Goal: Book appointment/travel/reservation

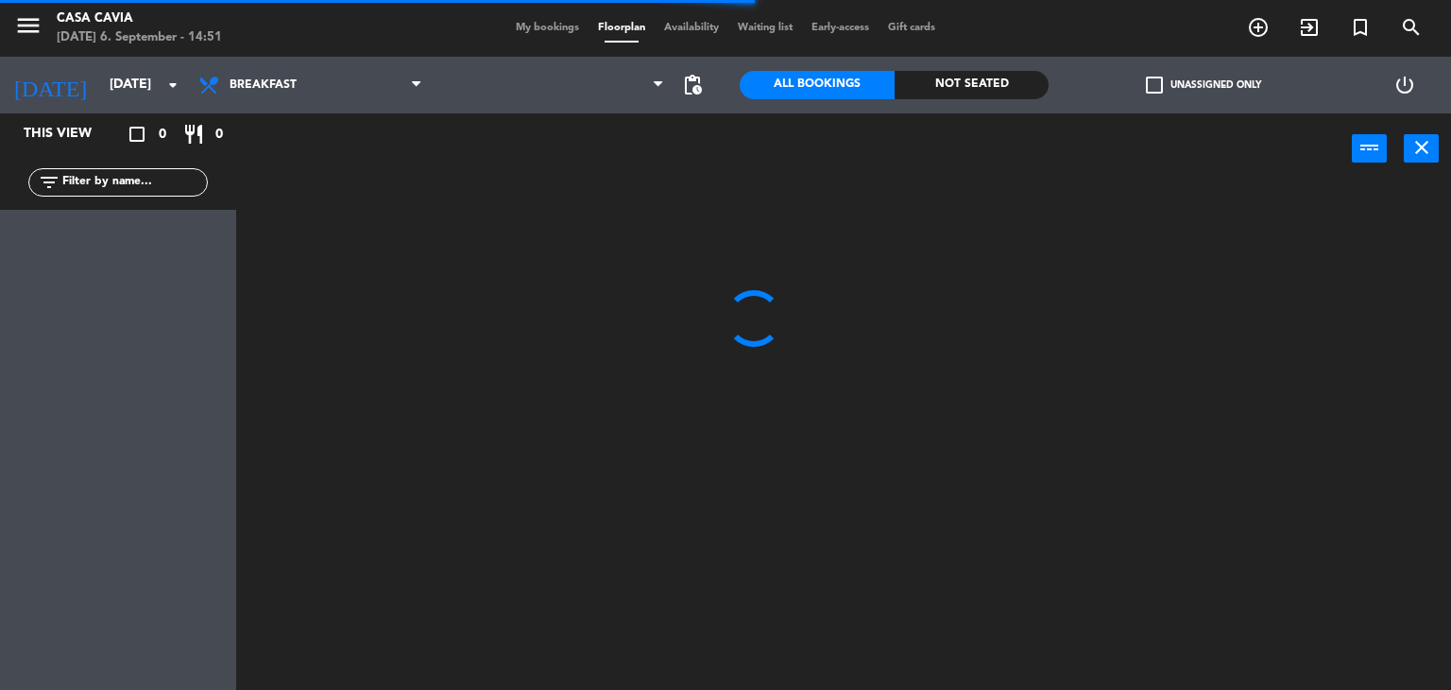
click at [526, 31] on span "My bookings" at bounding box center [547, 28] width 82 height 10
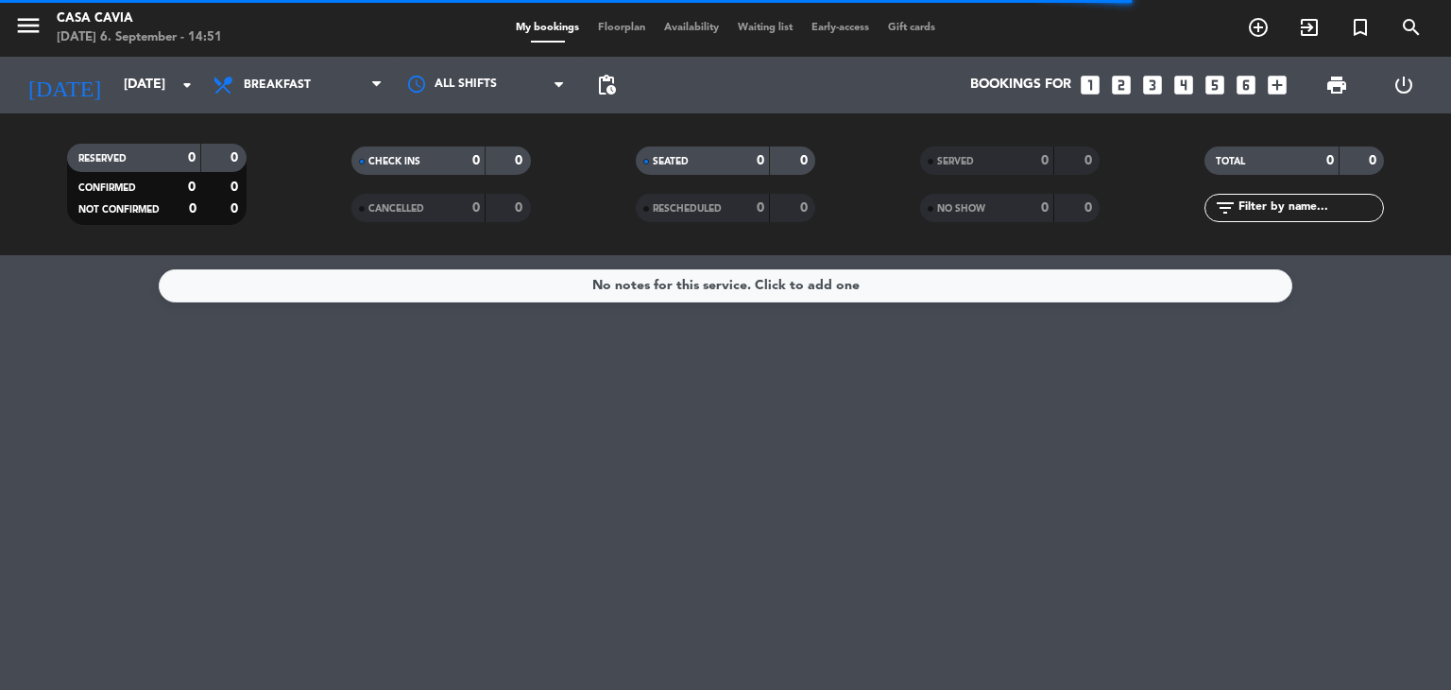
click at [319, 88] on span "Breakfast" at bounding box center [297, 85] width 189 height 42
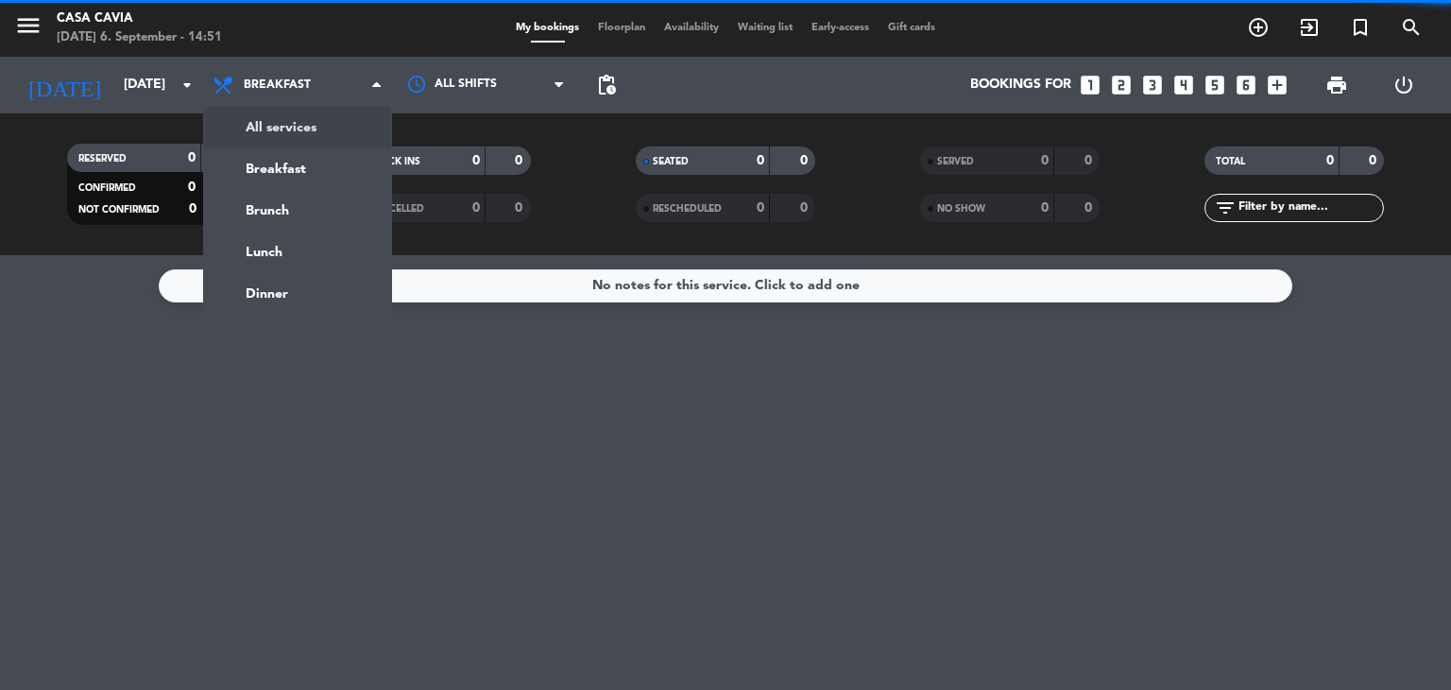
click at [307, 122] on div "menu Casa Cavia [DATE] 6. September - 14:51 My bookings Floorplan Availability …" at bounding box center [725, 127] width 1451 height 255
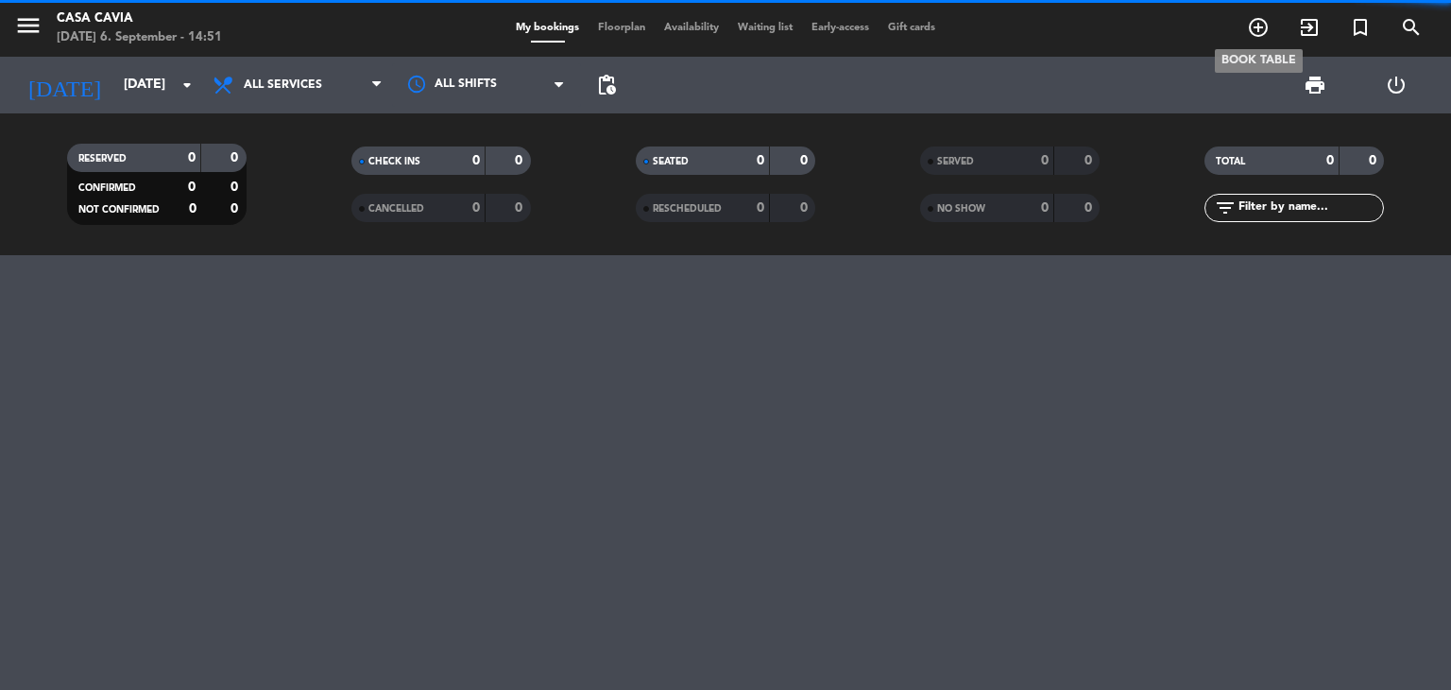
click at [1259, 27] on icon "add_circle_outline" at bounding box center [1258, 27] width 23 height 23
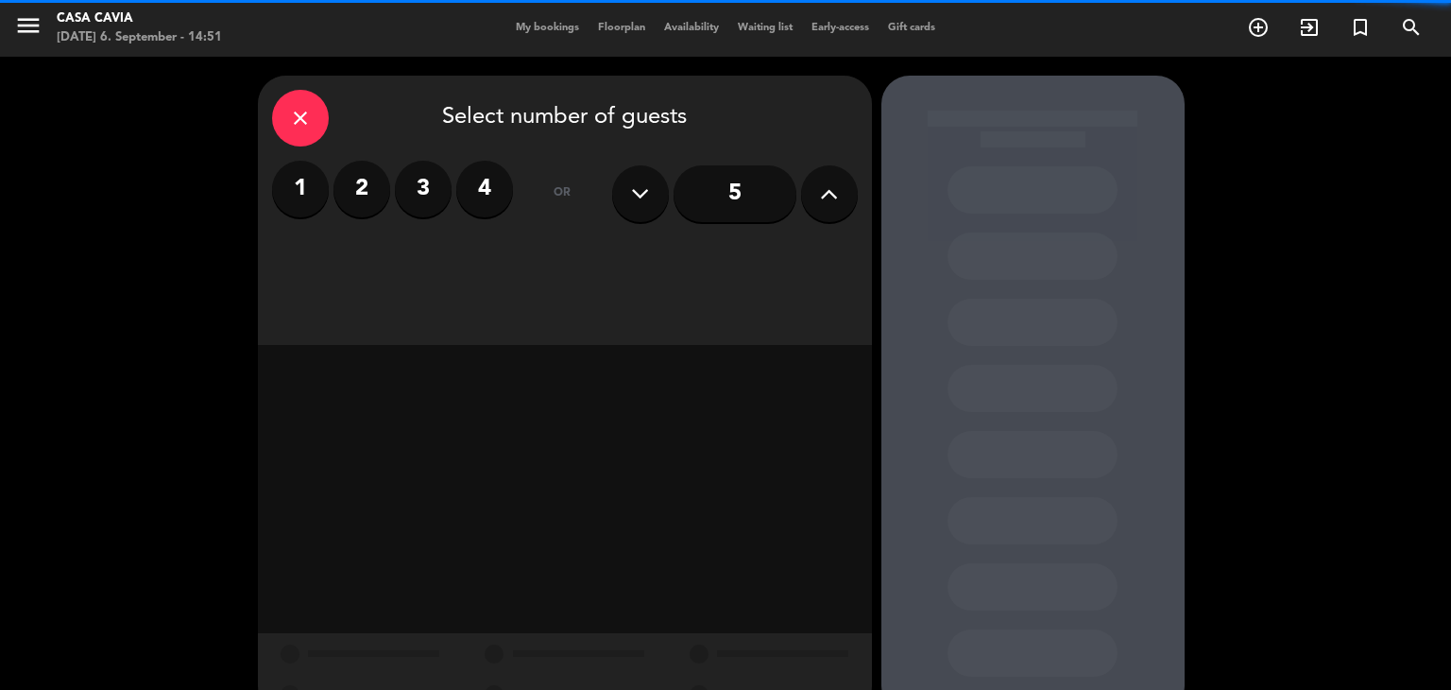
click at [484, 194] on label "4" at bounding box center [484, 189] width 57 height 57
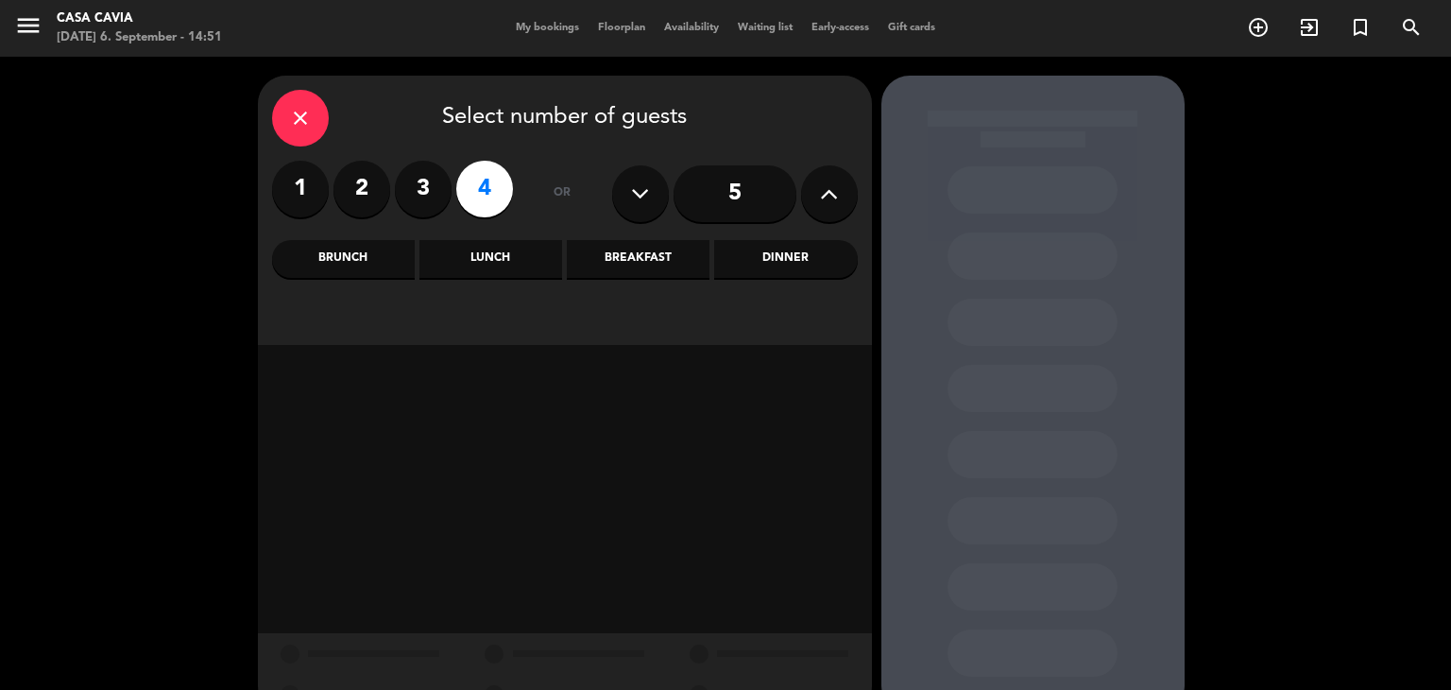
click at [637, 264] on div "Breakfast" at bounding box center [638, 259] width 143 height 38
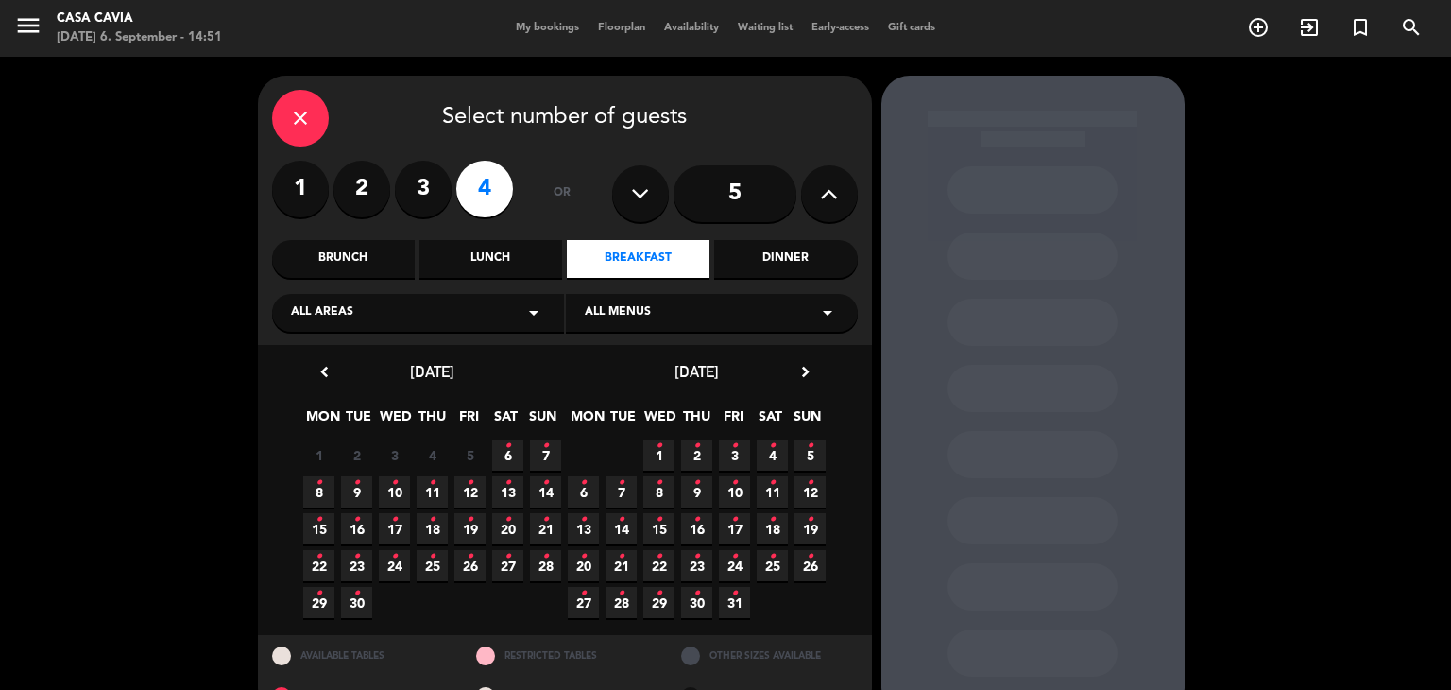
click at [362, 533] on span "16 •" at bounding box center [356, 528] width 31 height 31
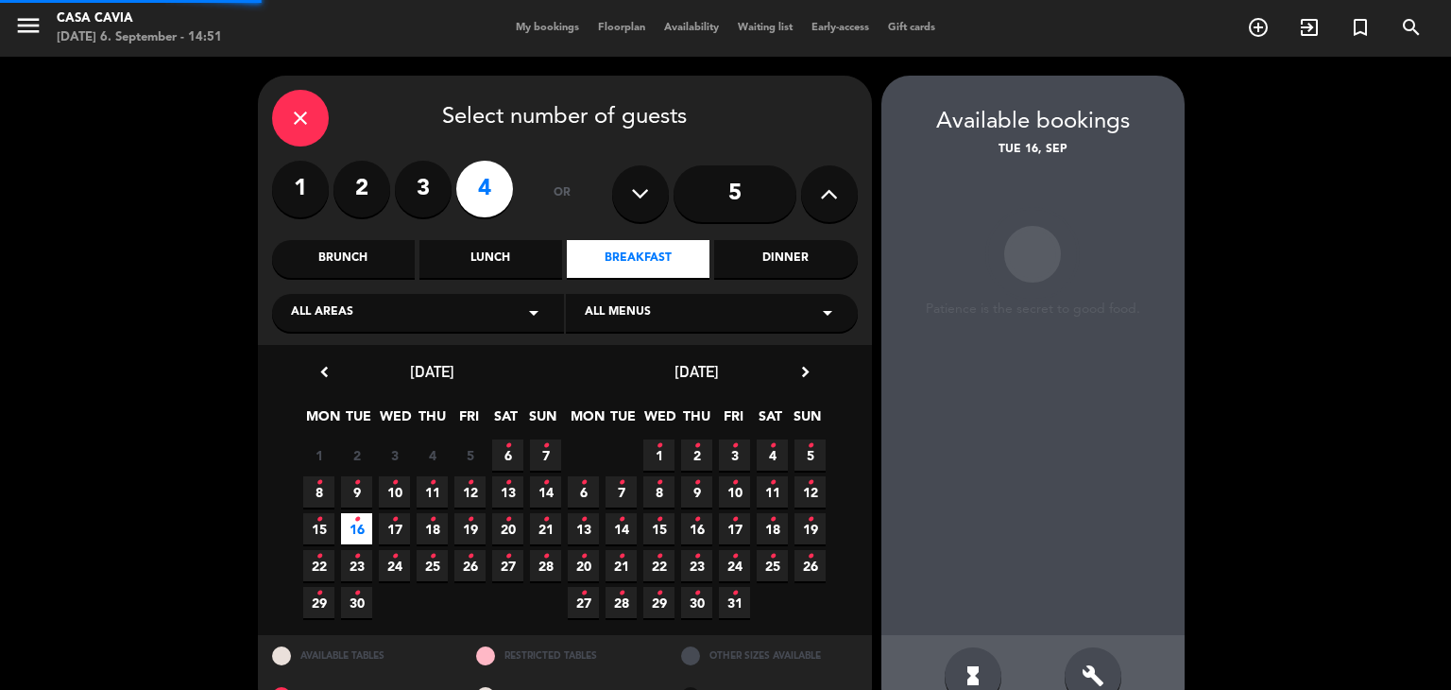
scroll to position [45, 0]
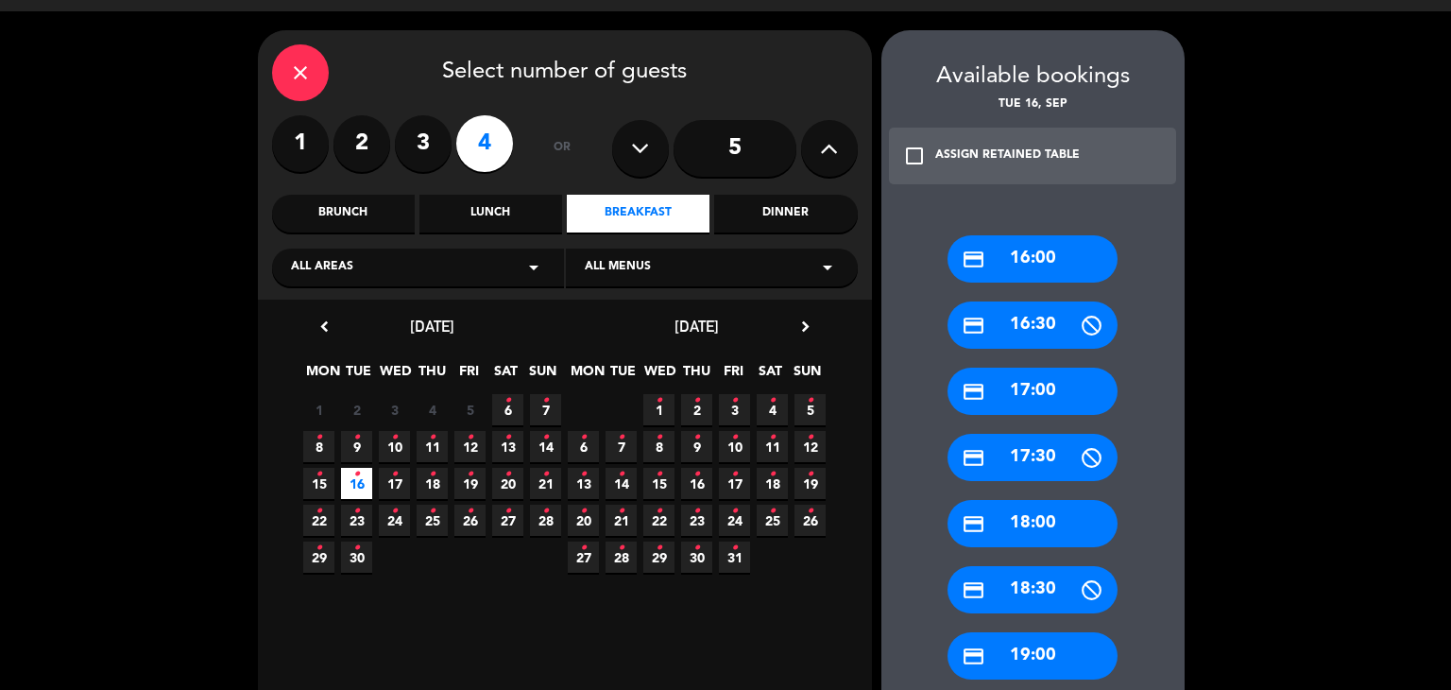
click at [646, 269] on span "All menus" at bounding box center [618, 267] width 66 height 19
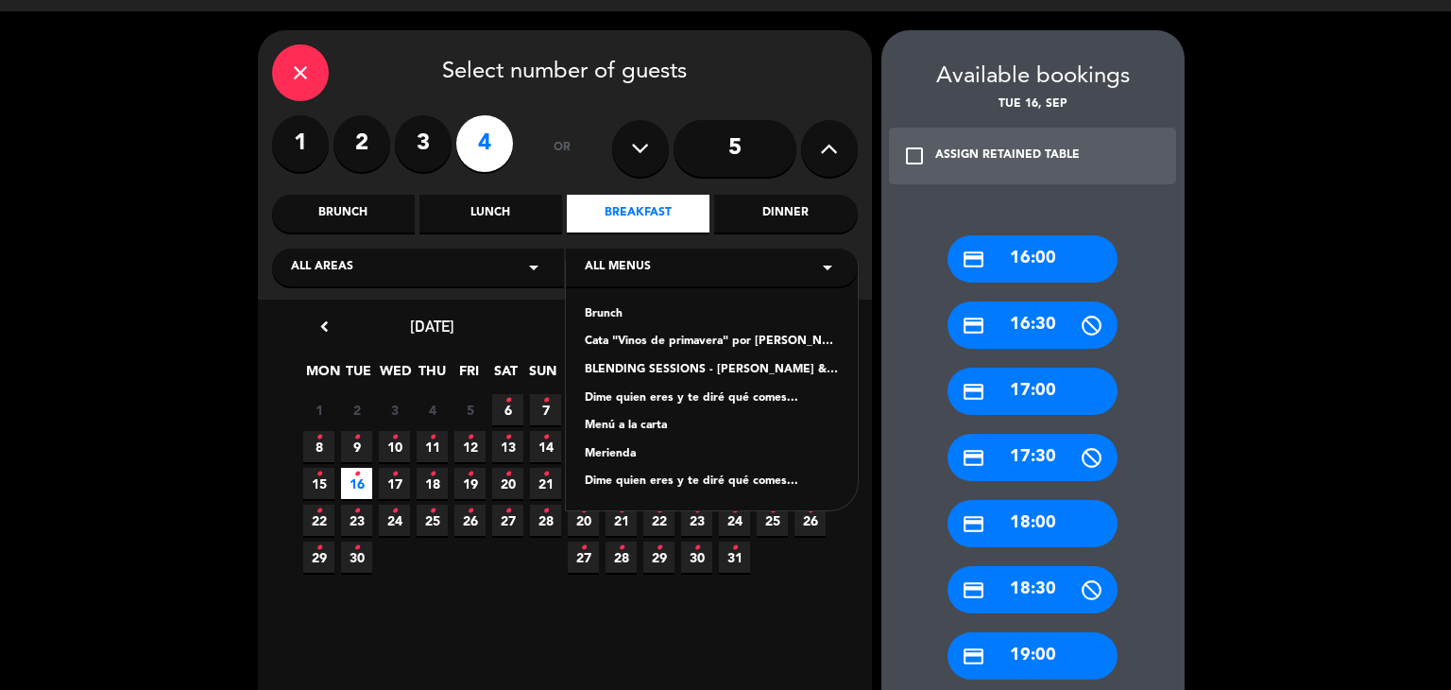
click at [678, 341] on div "Cata "Vinos de primavera" por [PERSON_NAME]" at bounding box center [712, 342] width 254 height 19
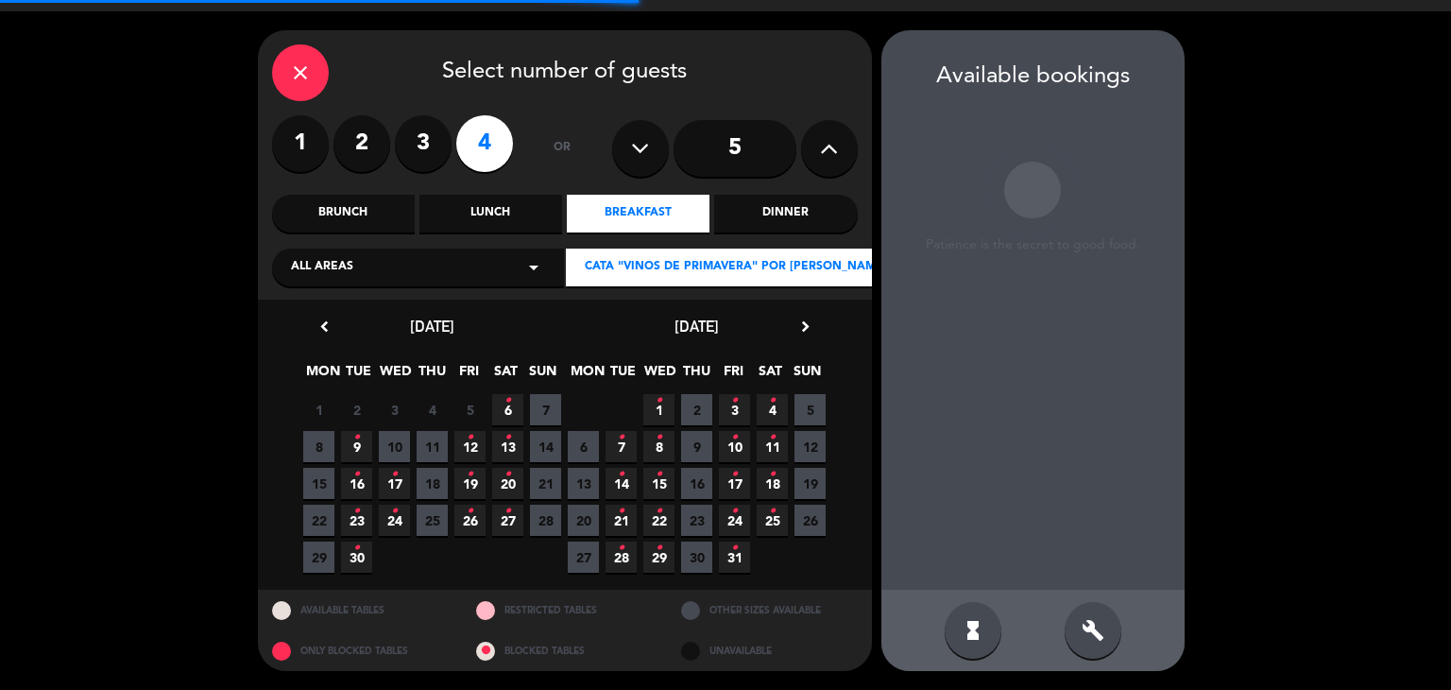
click at [364, 484] on span "16 •" at bounding box center [356, 483] width 31 height 31
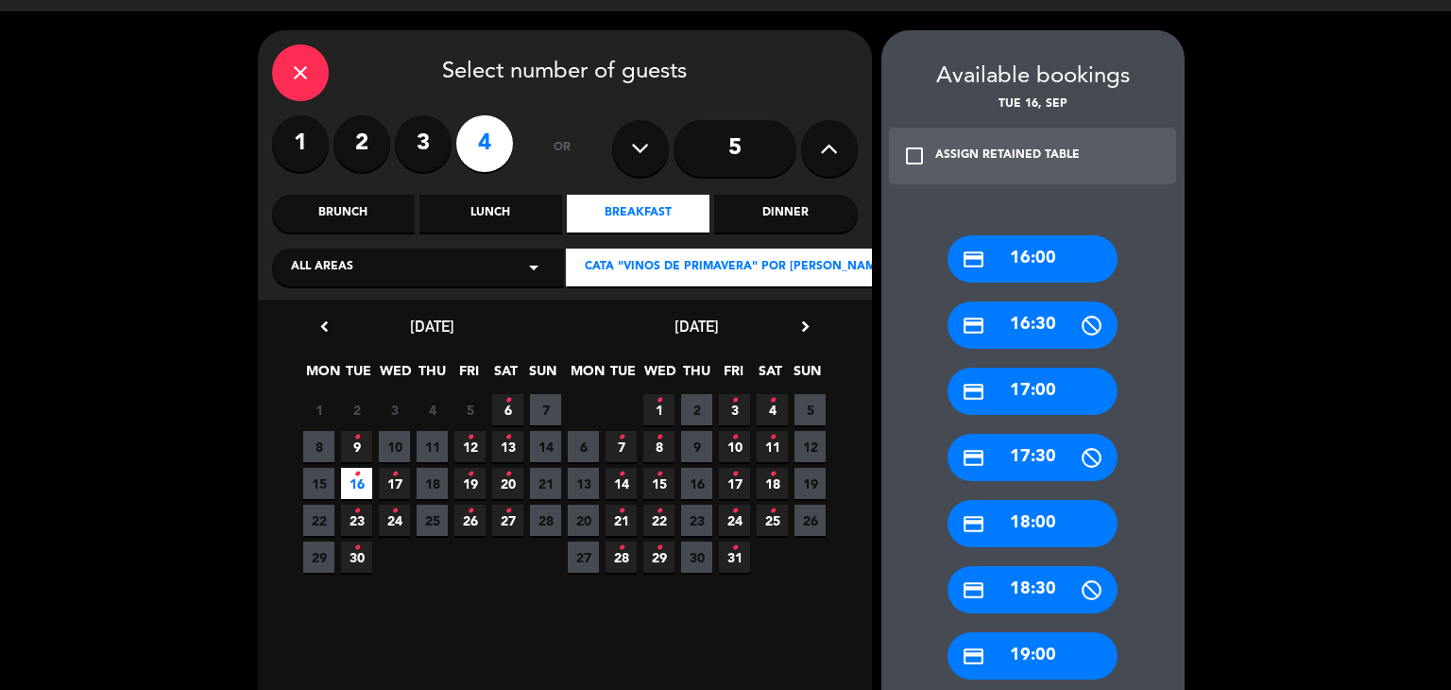
scroll to position [219, 0]
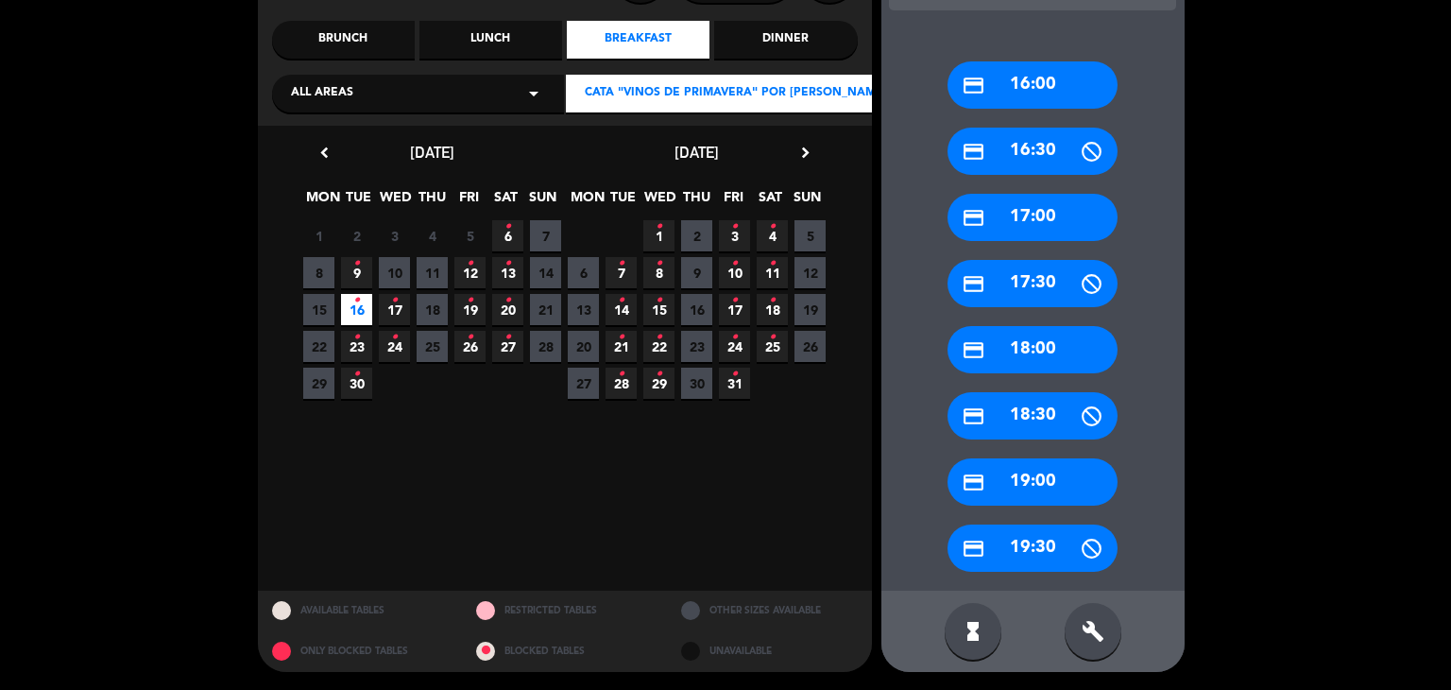
click at [1064, 485] on div "credit_card 19:00" at bounding box center [1033, 481] width 170 height 47
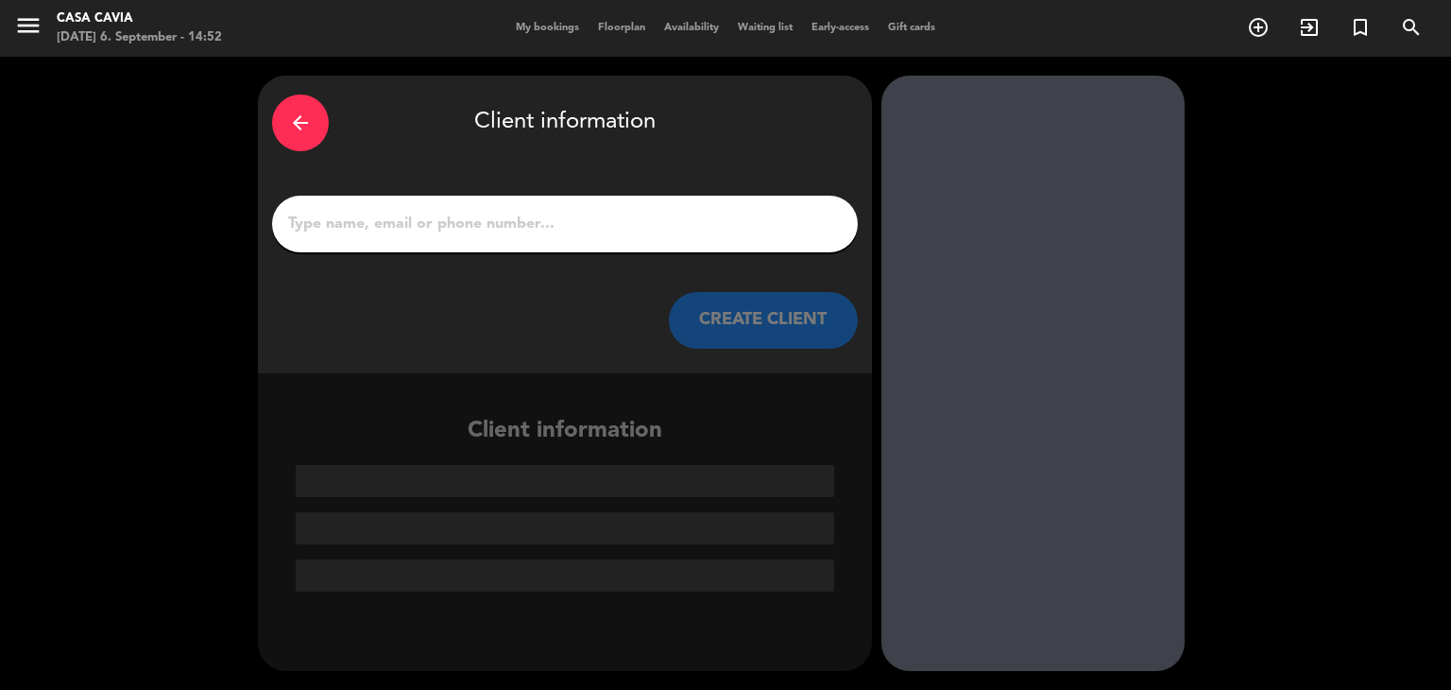
scroll to position [0, 0]
click at [680, 227] on input "1" at bounding box center [565, 224] width 558 height 26
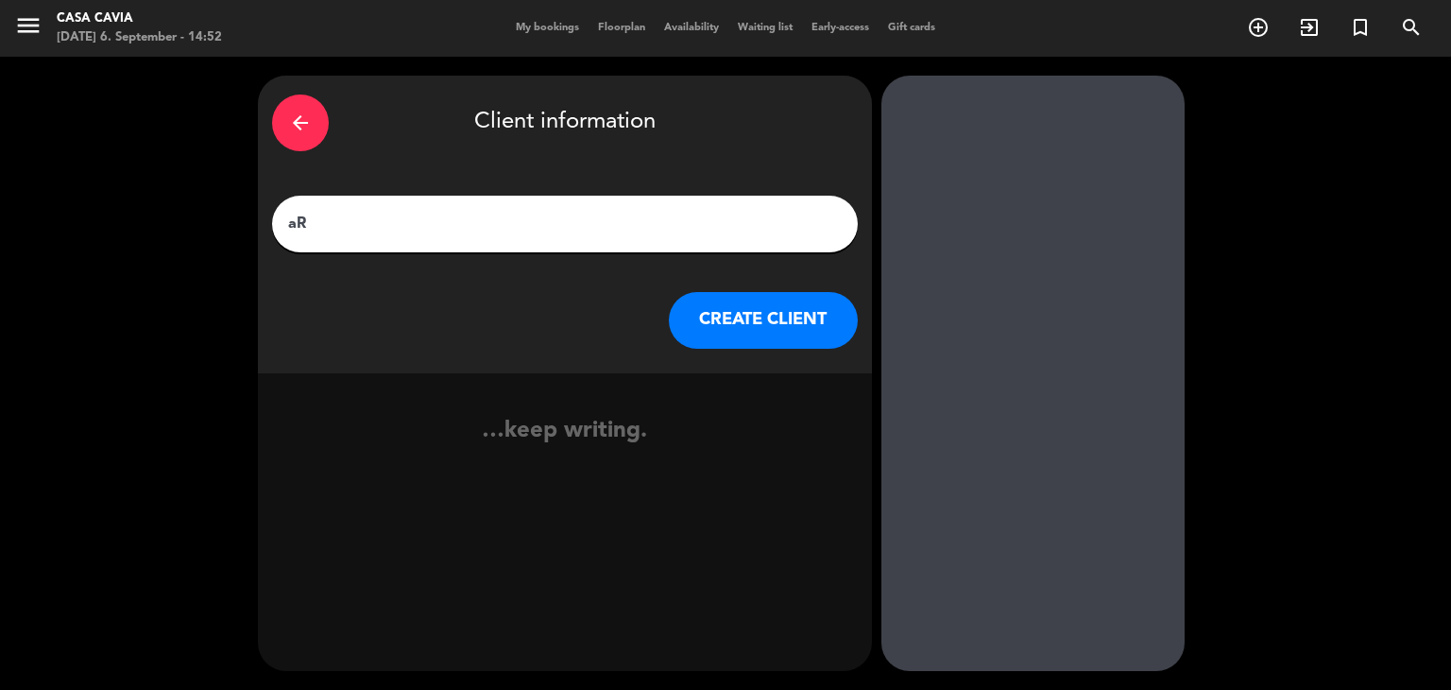
type input "a"
click at [210, 221] on div "arrow_back Client information [PERSON_NAME] o CREATE CLIENT no results found" at bounding box center [725, 373] width 1451 height 633
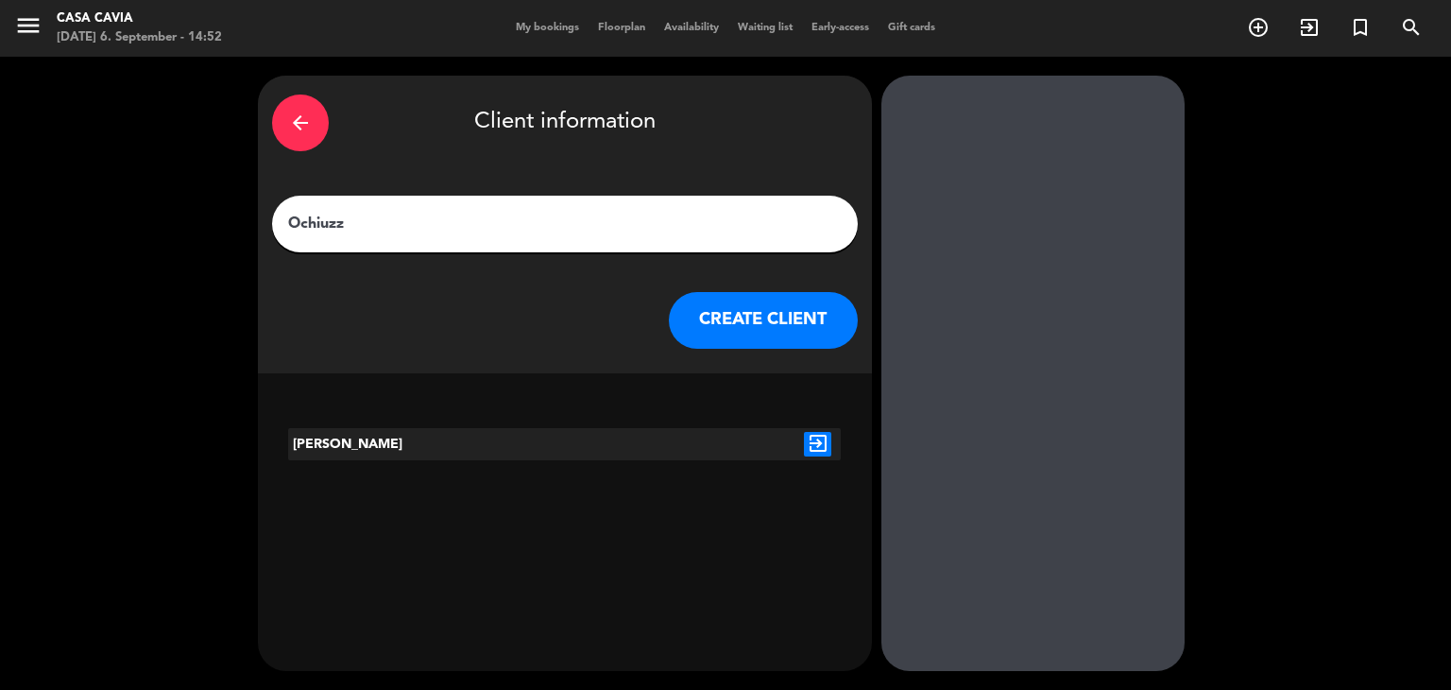
type input "Ochiuzz"
click at [813, 439] on icon "exit_to_app" at bounding box center [817, 444] width 27 height 25
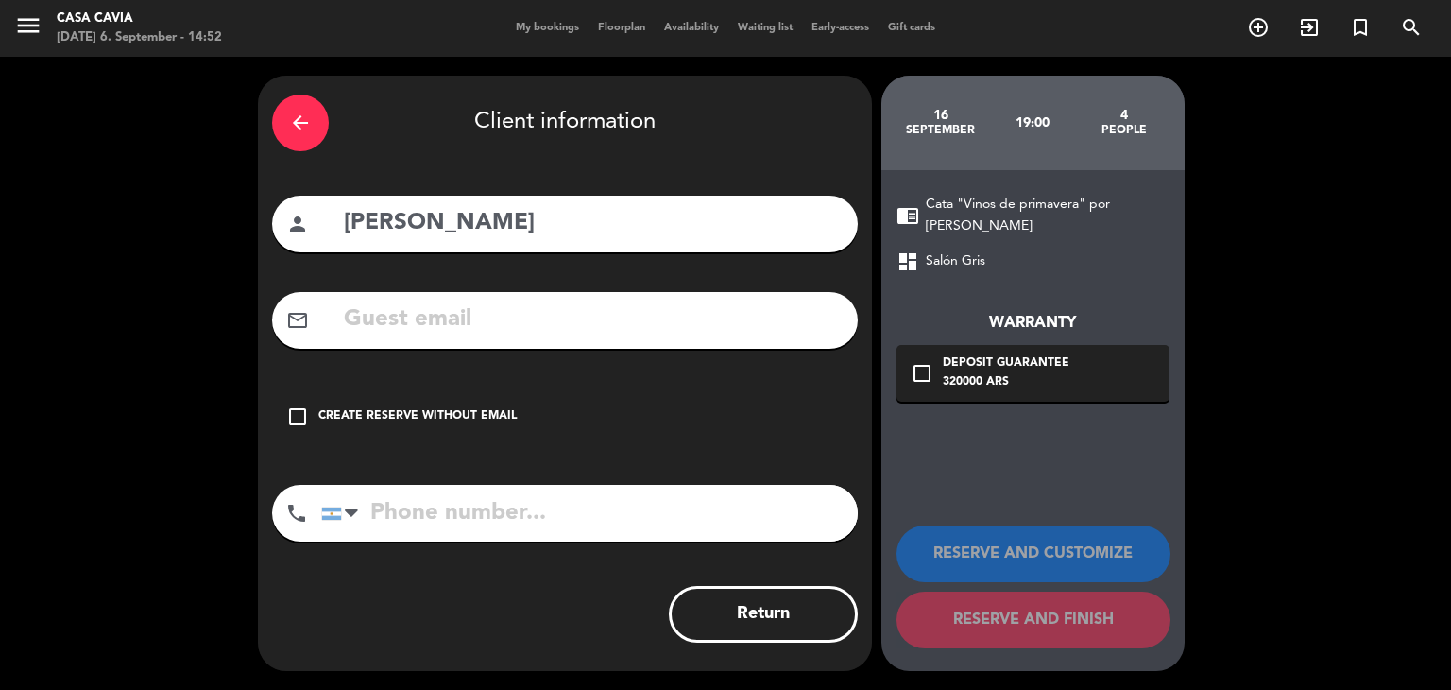
click at [438, 413] on div "Create reserve without email" at bounding box center [417, 416] width 198 height 19
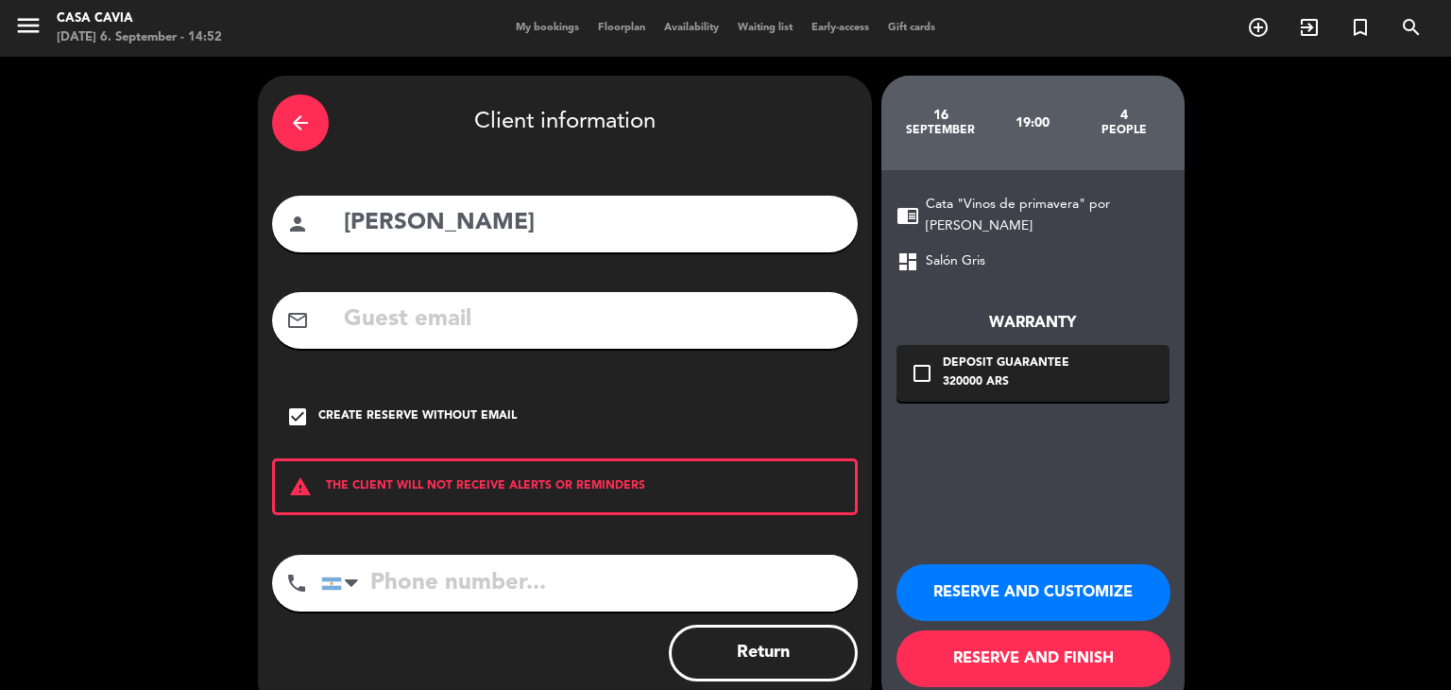
drag, startPoint x: 464, startPoint y: 586, endPoint x: 469, endPoint y: 574, distance: 13.2
click at [464, 584] on input "tel" at bounding box center [589, 583] width 537 height 57
paste input "54 9 11 3516-5612"
type input "54 9 11 3516-5612"
click at [1009, 591] on button "RESERVE AND CUSTOMIZE" at bounding box center [1034, 592] width 274 height 57
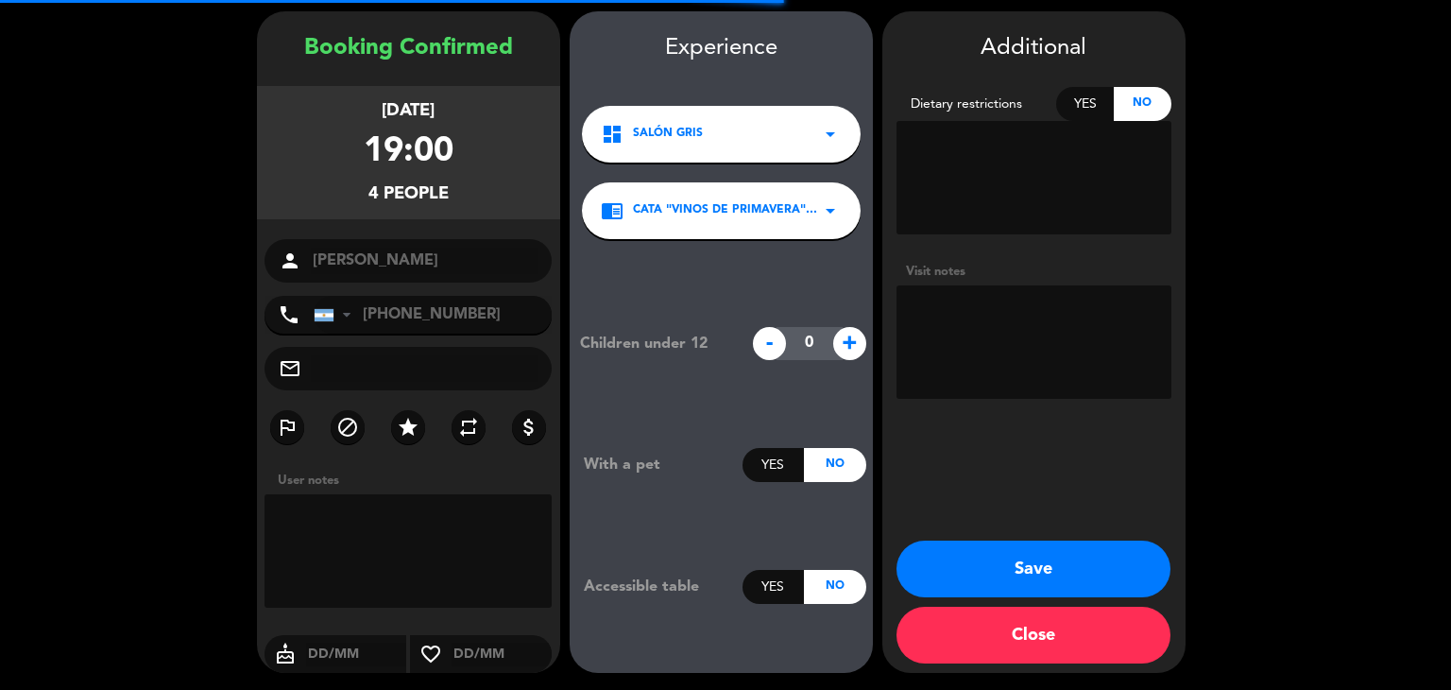
scroll to position [65, 0]
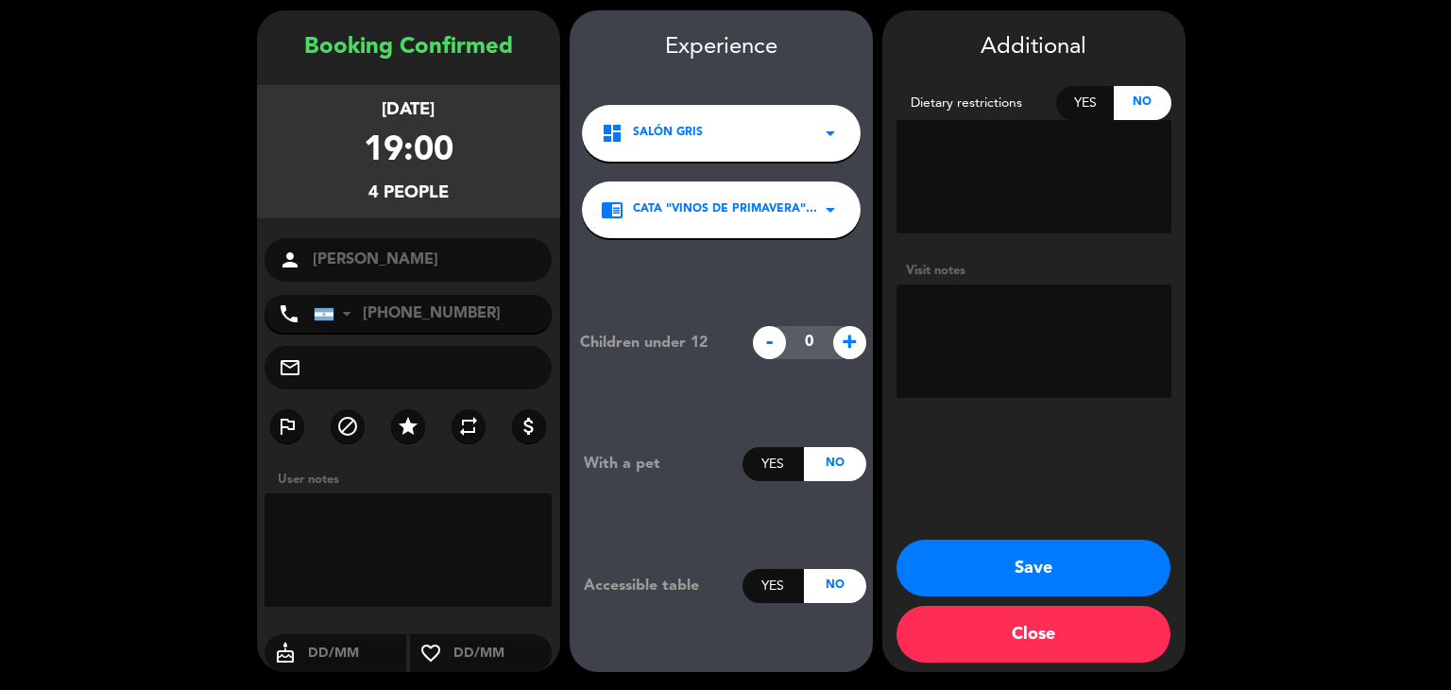
click at [953, 296] on textarea at bounding box center [1034, 340] width 275 height 113
click at [990, 368] on textarea at bounding box center [1034, 340] width 275 height 113
click at [1100, 363] on textarea at bounding box center [1034, 340] width 275 height 113
type textarea "Cliente frecuente. Viene a todas las catas. Toma agua sin gas. Paga ese día."
click at [1030, 558] on button "Save" at bounding box center [1034, 568] width 274 height 57
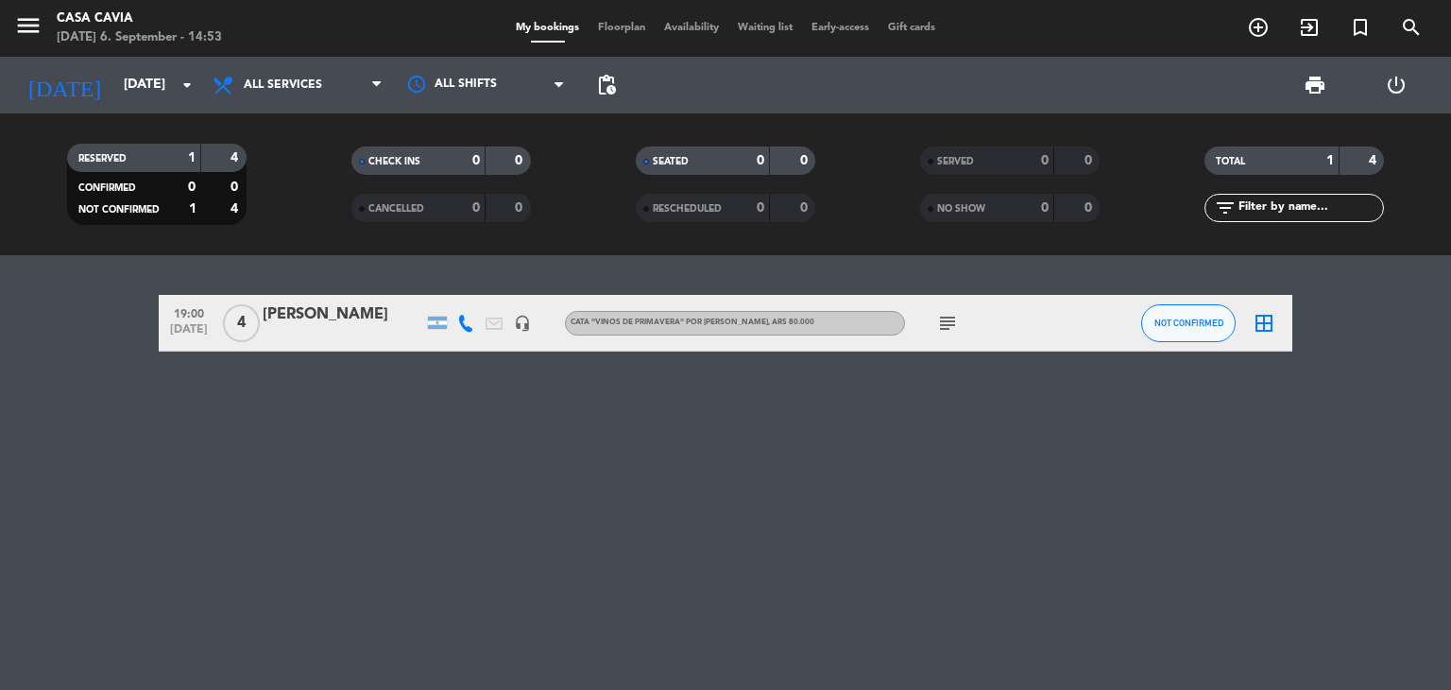
click at [485, 475] on div "19:00 [DATE] 4 [PERSON_NAME] headset_mic Cata "Vinos de primavera" por [PERSON_…" at bounding box center [725, 472] width 1451 height 435
